Goal: Information Seeking & Learning: Learn about a topic

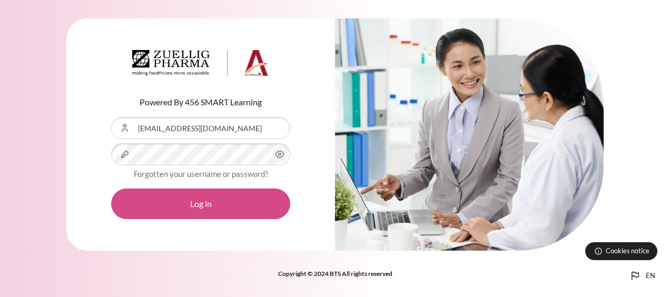
click at [207, 210] on button "Log in" at bounding box center [200, 204] width 179 height 31
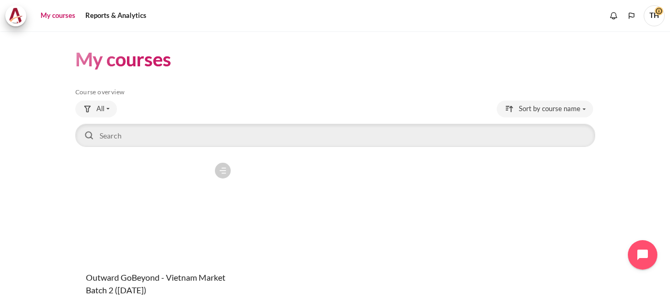
click at [155, 196] on figure "Content" at bounding box center [155, 209] width 161 height 105
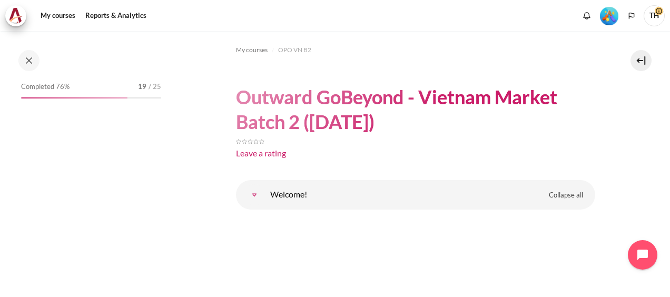
click at [611, 21] on img "Level #5" at bounding box center [609, 16] width 18 height 18
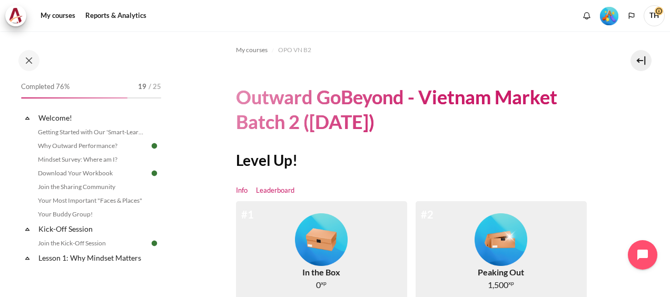
click at [265, 192] on link "Leaderboard" at bounding box center [275, 190] width 38 height 11
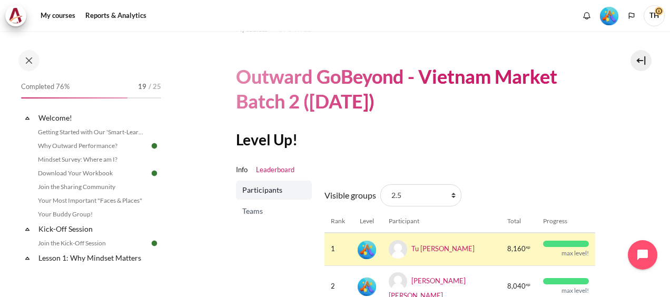
scroll to position [20, 0]
click at [251, 215] on span "Teams" at bounding box center [274, 211] width 65 height 11
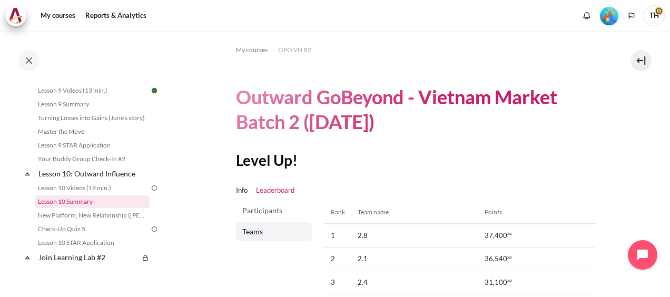
scroll to position [913, 0]
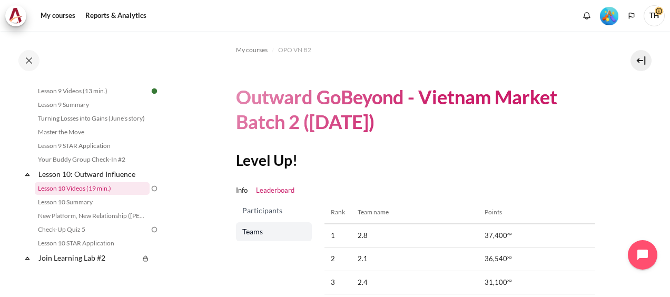
click at [88, 195] on link "Lesson 10 Videos (19 min.)" at bounding box center [92, 188] width 115 height 13
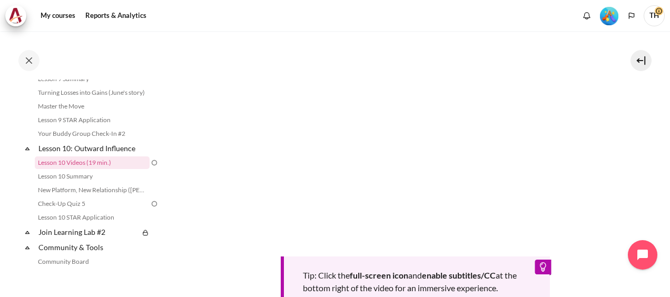
scroll to position [302, 0]
click at [79, 183] on link "Lesson 10 Summary" at bounding box center [92, 176] width 115 height 13
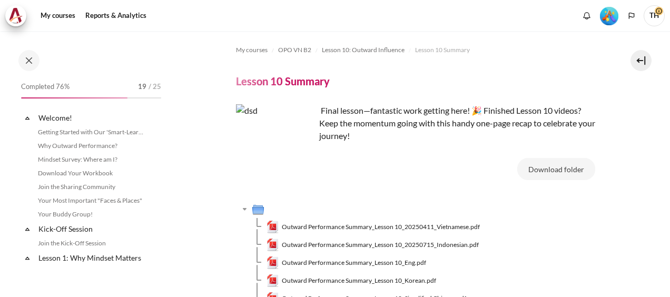
scroll to position [953, 0]
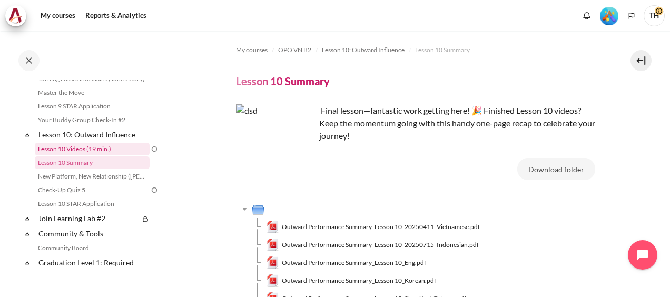
click at [90, 155] on link "Lesson 10 Videos (19 min.)" at bounding box center [92, 149] width 115 height 13
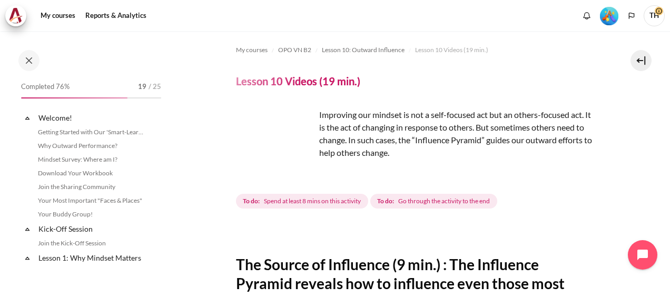
scroll to position [939, 0]
